Goal: Task Accomplishment & Management: Use online tool/utility

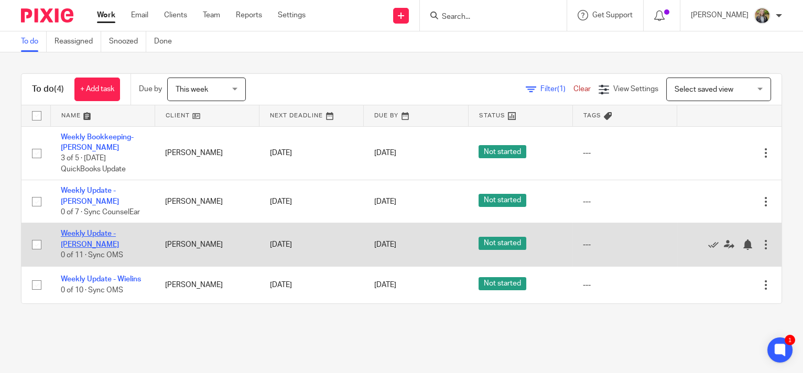
click at [115, 230] on link "Weekly Update - [PERSON_NAME]" at bounding box center [90, 239] width 58 height 18
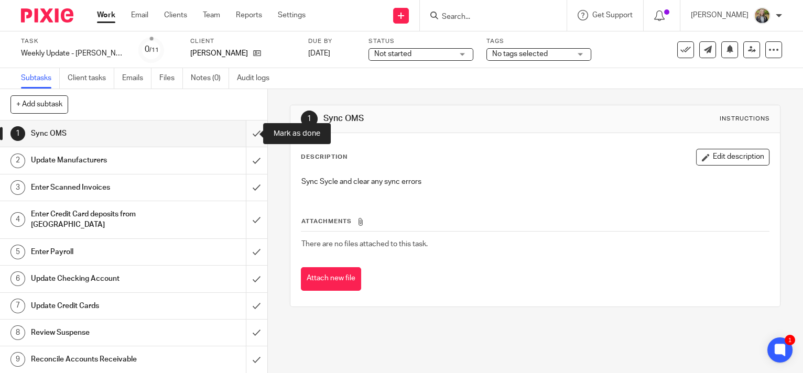
click at [245, 131] on input "submit" at bounding box center [133, 134] width 267 height 26
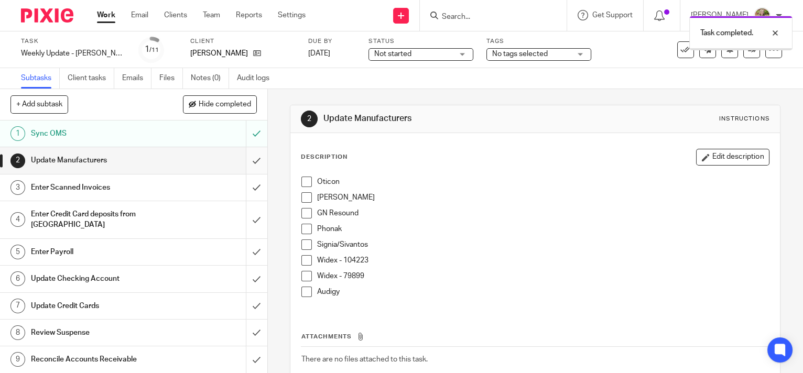
click at [247, 158] on input "submit" at bounding box center [133, 160] width 267 height 26
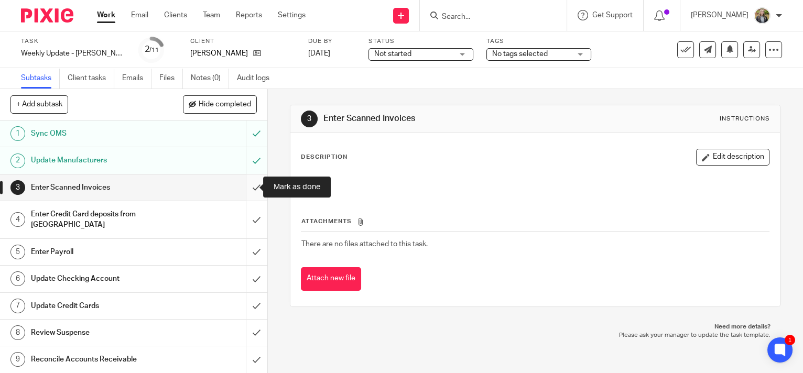
click at [244, 188] on input "submit" at bounding box center [133, 188] width 267 height 26
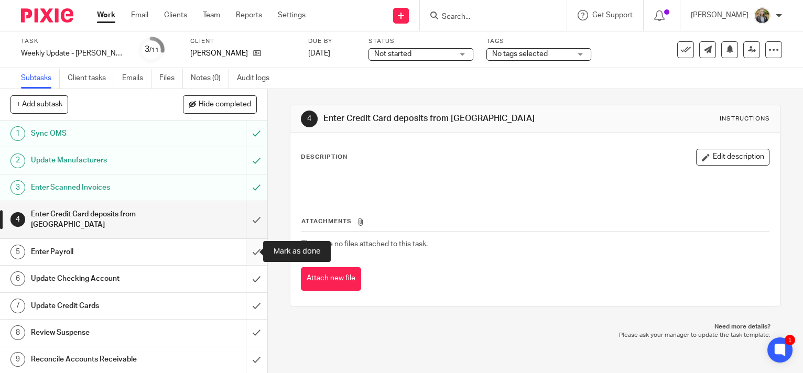
click at [245, 249] on input "submit" at bounding box center [133, 252] width 267 height 26
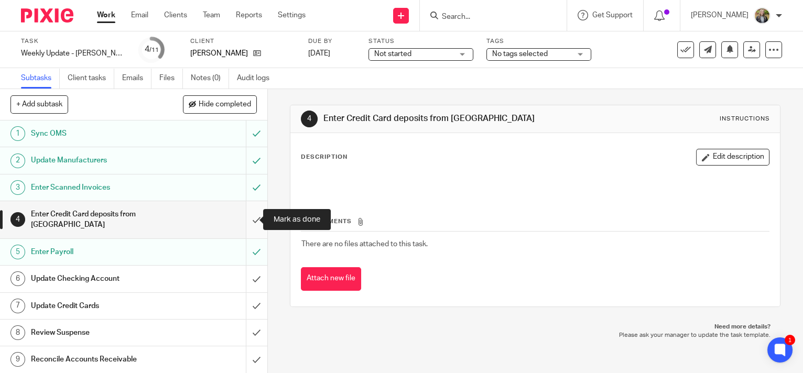
click at [247, 216] on input "submit" at bounding box center [133, 219] width 267 height 37
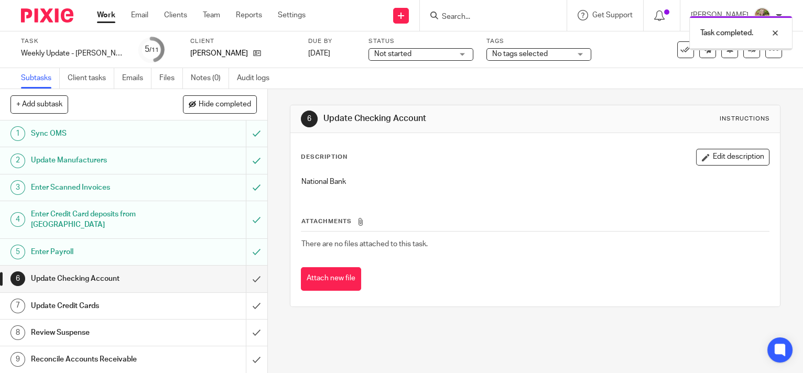
click at [246, 278] on input "submit" at bounding box center [133, 279] width 267 height 26
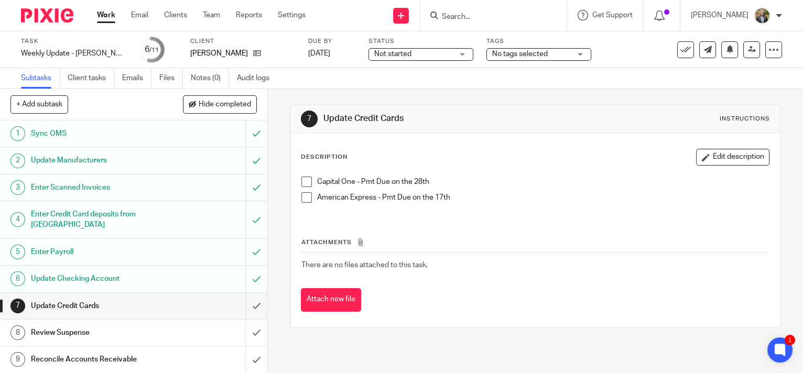
click at [301, 182] on span at bounding box center [306, 182] width 10 height 10
click at [305, 195] on span at bounding box center [306, 197] width 10 height 10
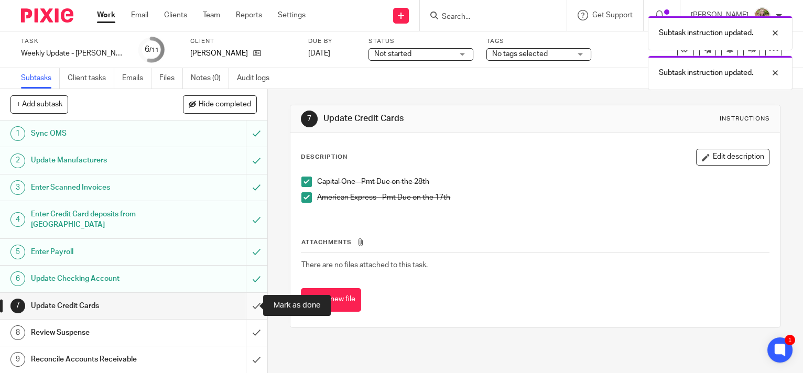
click at [248, 303] on input "submit" at bounding box center [133, 306] width 267 height 26
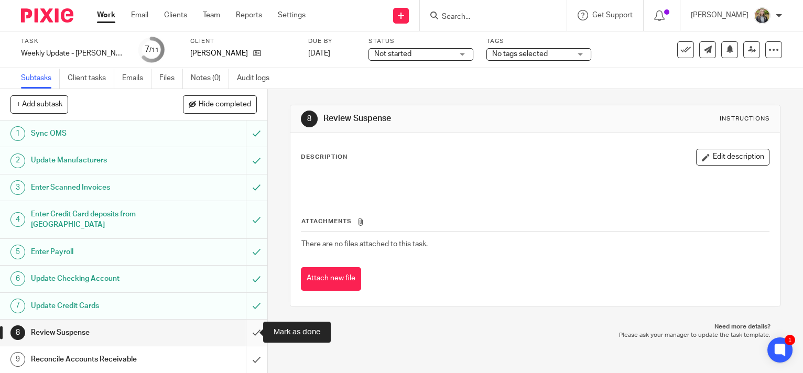
click at [244, 332] on input "submit" at bounding box center [133, 333] width 267 height 26
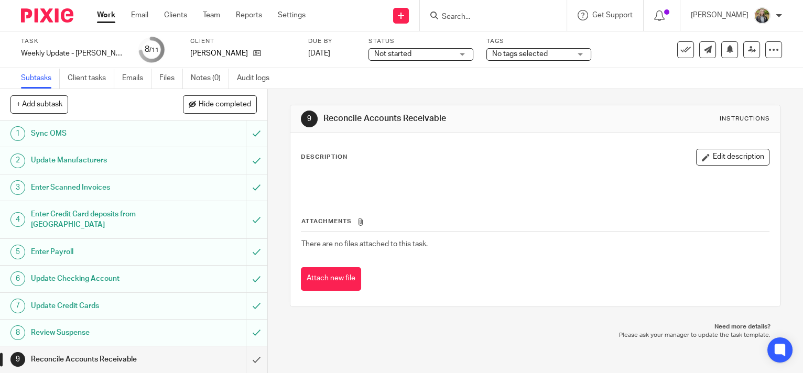
scroll to position [52, 0]
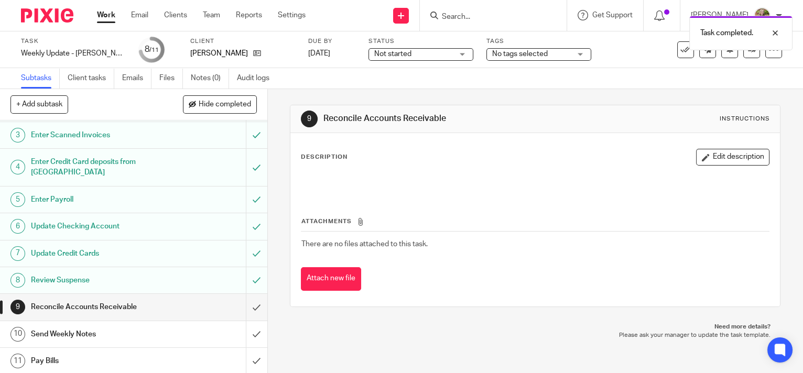
click at [211, 337] on div "Send Weekly Notes" at bounding box center [133, 335] width 204 height 16
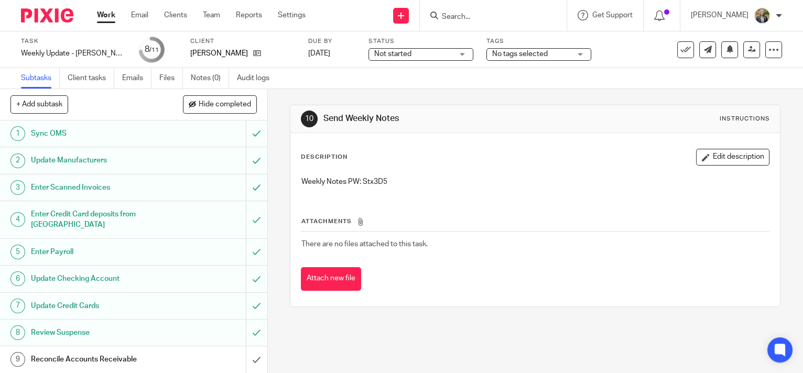
click at [374, 180] on p "Weekly Notes PW: Stx3D5" at bounding box center [535, 182] width 468 height 10
copy p "Stx3D5"
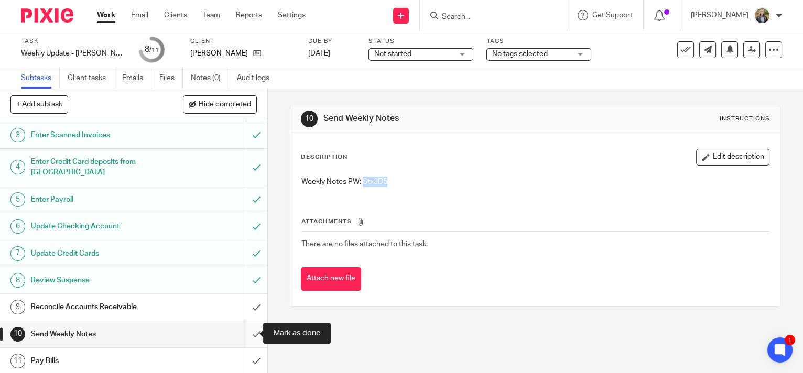
click at [247, 324] on input "submit" at bounding box center [133, 334] width 267 height 26
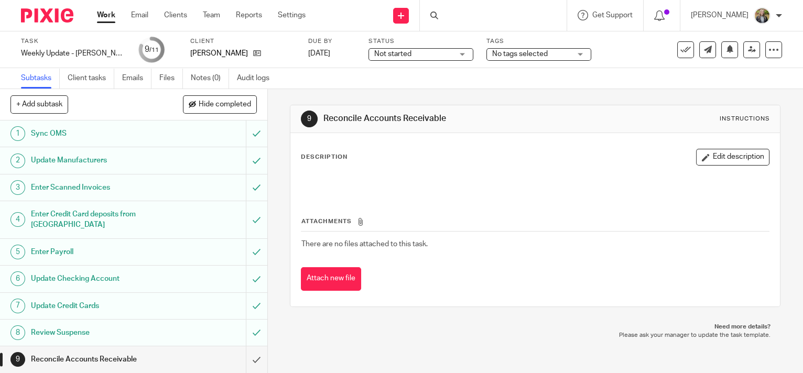
scroll to position [52, 0]
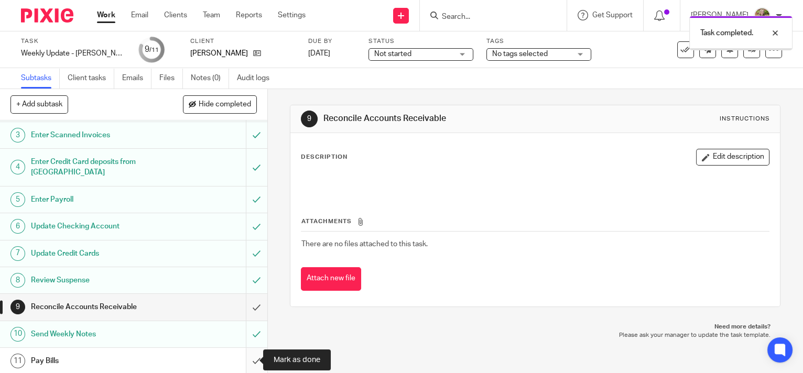
click at [245, 361] on input "submit" at bounding box center [133, 361] width 267 height 26
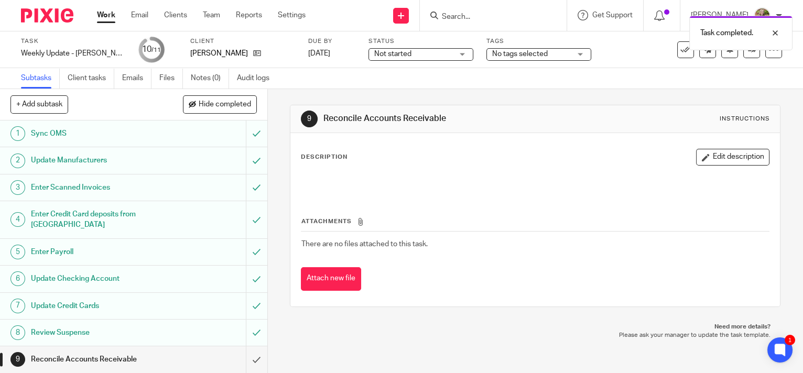
click at [105, 14] on link "Work" at bounding box center [106, 15] width 18 height 10
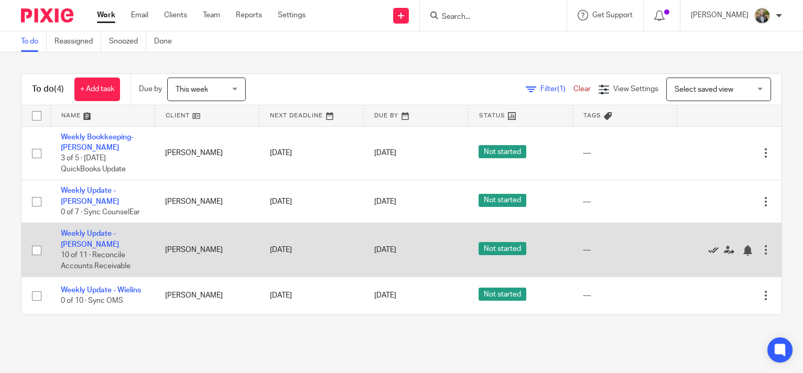
click at [708, 245] on icon at bounding box center [713, 250] width 10 height 10
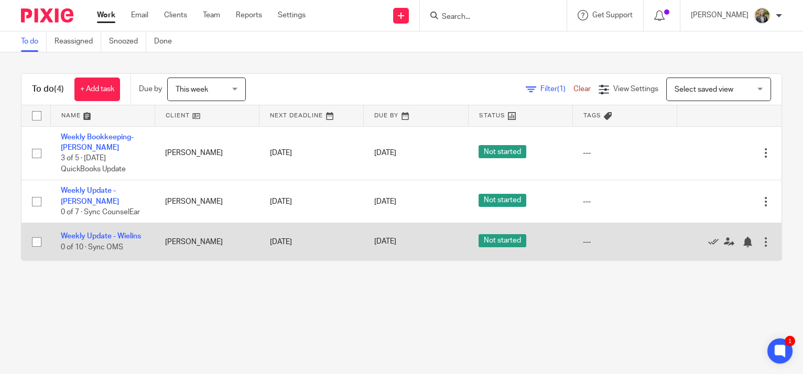
click at [761, 241] on div at bounding box center [766, 242] width 10 height 10
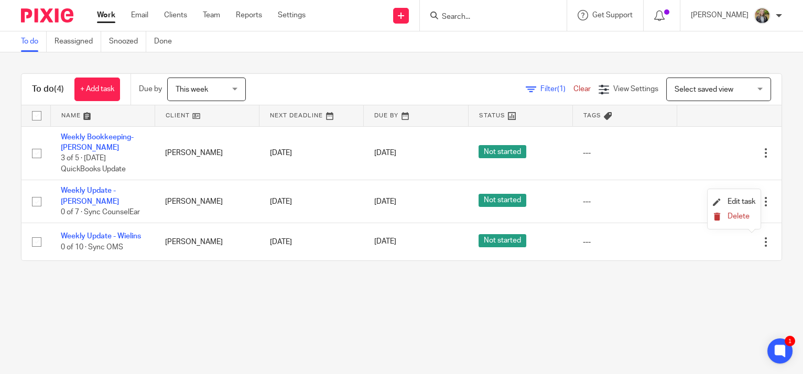
click at [736, 216] on span "Delete" at bounding box center [738, 216] width 22 height 7
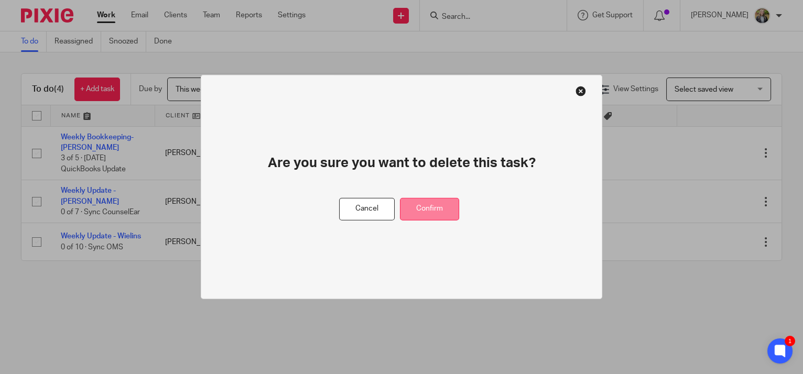
click at [439, 200] on button "Confirm" at bounding box center [429, 209] width 59 height 23
